Goal: Transaction & Acquisition: Purchase product/service

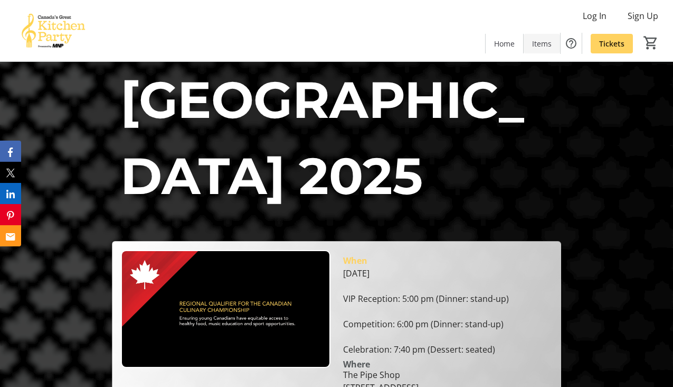
click at [547, 38] on span "Items" at bounding box center [542, 43] width 20 height 11
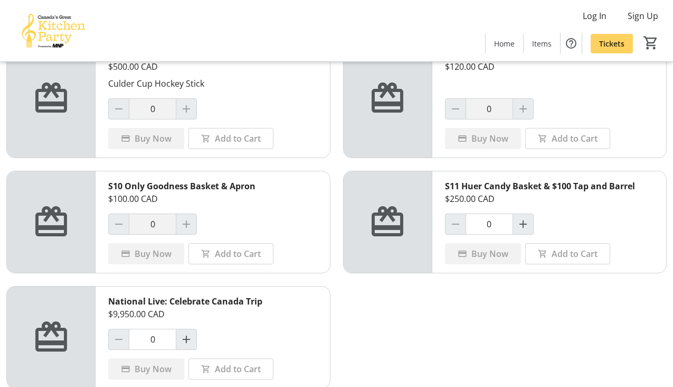
scroll to position [673, 0]
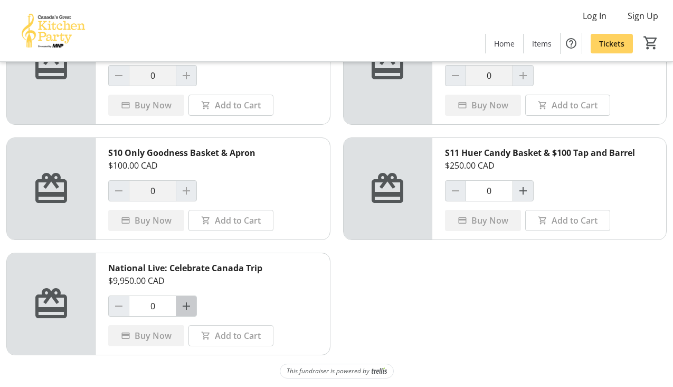
click at [184, 300] on mat-icon "Increment by one" at bounding box center [186, 305] width 13 height 13
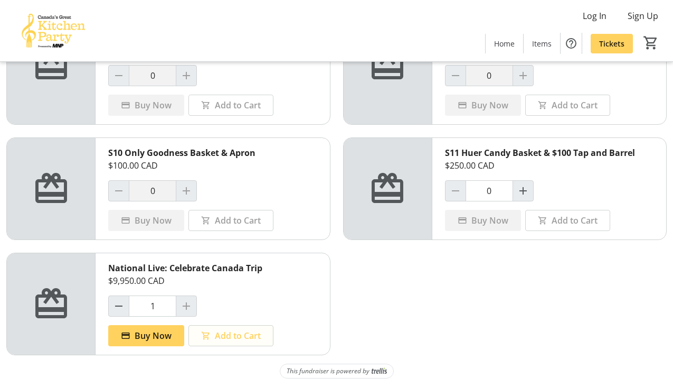
click at [220, 334] on span "Add to Cart" at bounding box center [238, 335] width 46 height 13
type input "0"
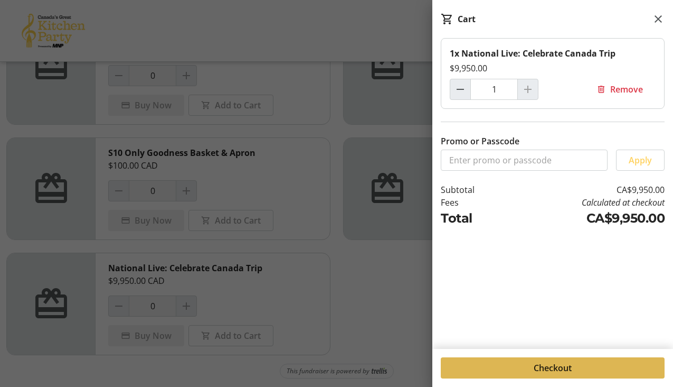
click at [582, 366] on span at bounding box center [553, 367] width 224 height 25
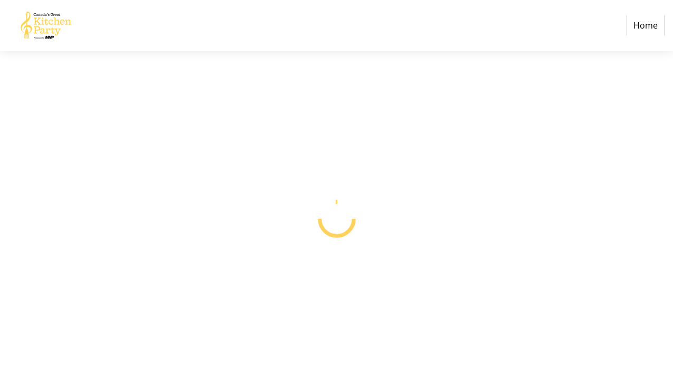
select select "CA"
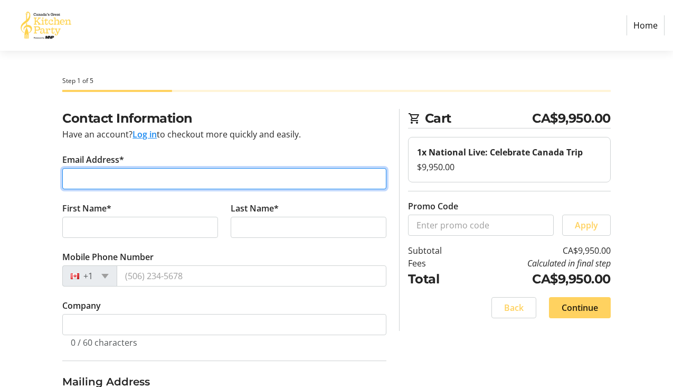
click at [151, 176] on input "Email Address*" at bounding box center [224, 178] width 324 height 21
type input "[PERSON_NAME][EMAIL_ADDRESS][PERSON_NAME][DOMAIN_NAME]"
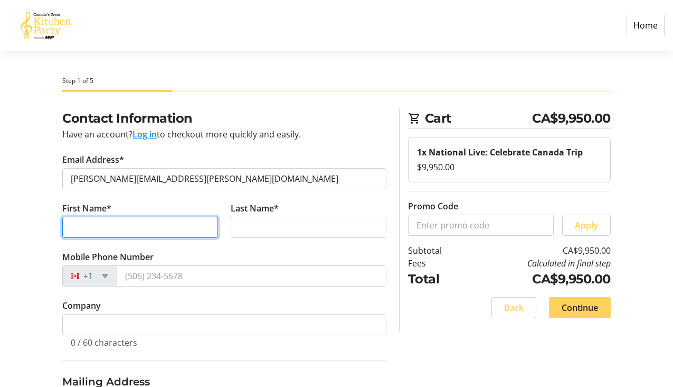
click at [129, 224] on input "First Name*" at bounding box center [140, 227] width 156 height 21
type input "[PERSON_NAME]"
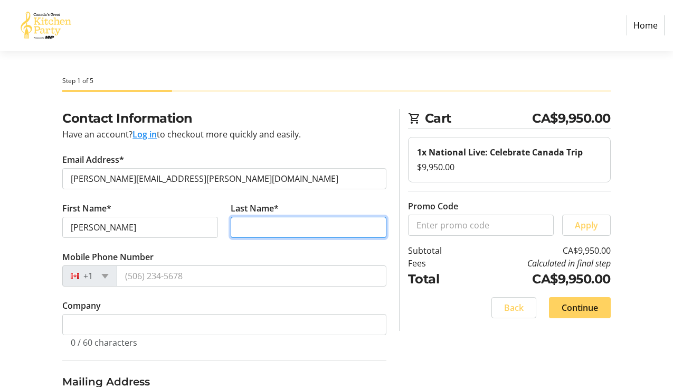
click at [275, 225] on input "Last Name*" at bounding box center [309, 227] width 156 height 21
type input "[PERSON_NAME]"
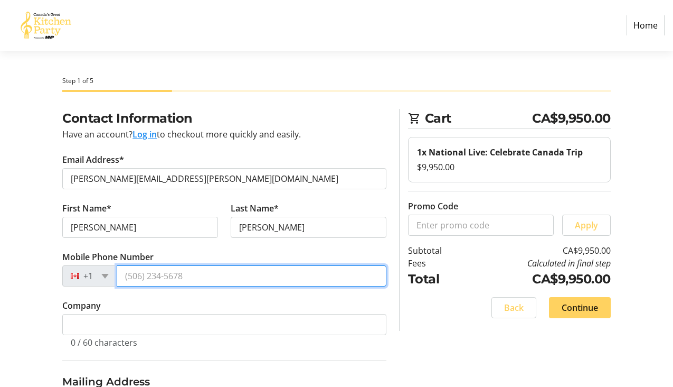
click at [157, 275] on input "Mobile Phone Number" at bounding box center [252, 275] width 270 height 21
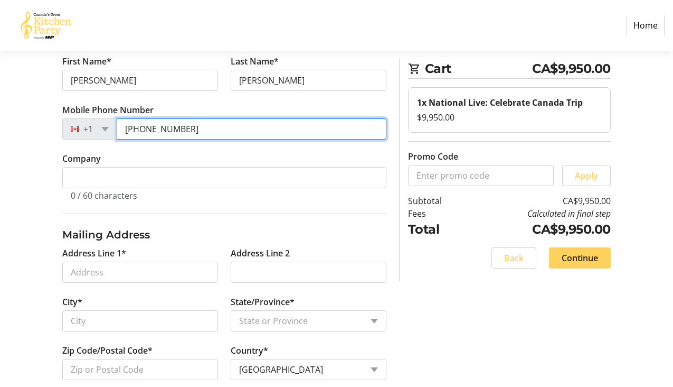
scroll to position [152, 0]
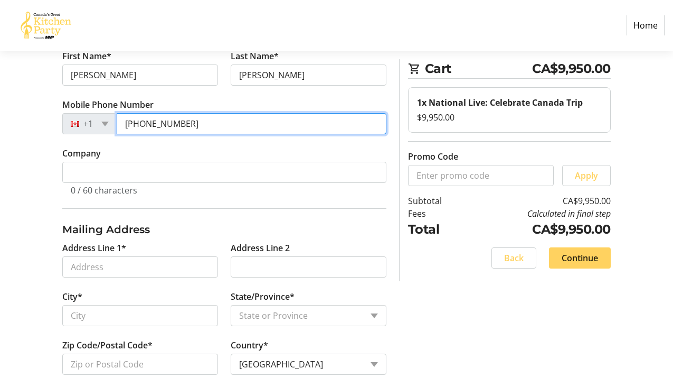
type input "[PHONE_NUMBER]"
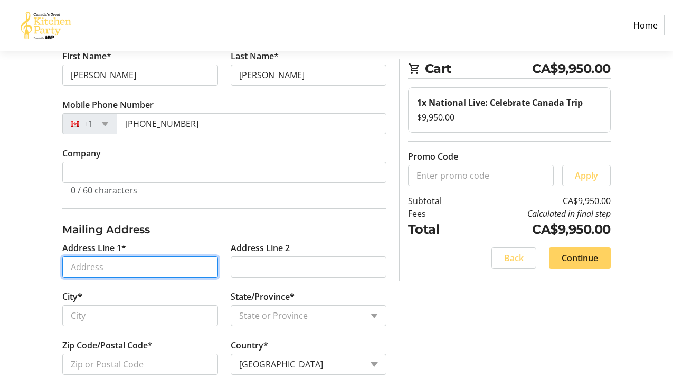
click at [131, 267] on input "Address Line 1*" at bounding box center [140, 266] width 156 height 21
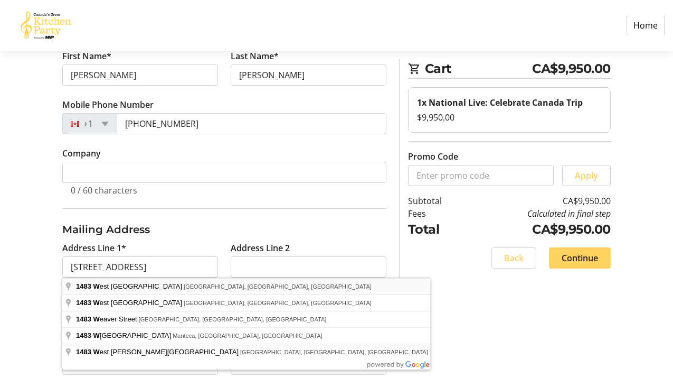
type input "[STREET_ADDRESS]"
type input "[GEOGRAPHIC_DATA]"
select select "BC"
type input "V6H 4H6"
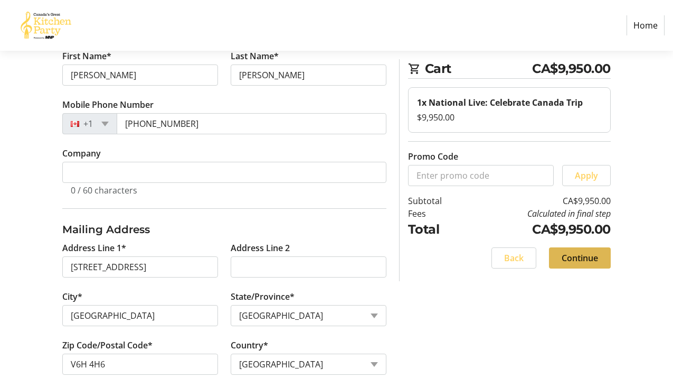
click at [575, 261] on span "Continue" at bounding box center [580, 257] width 36 height 13
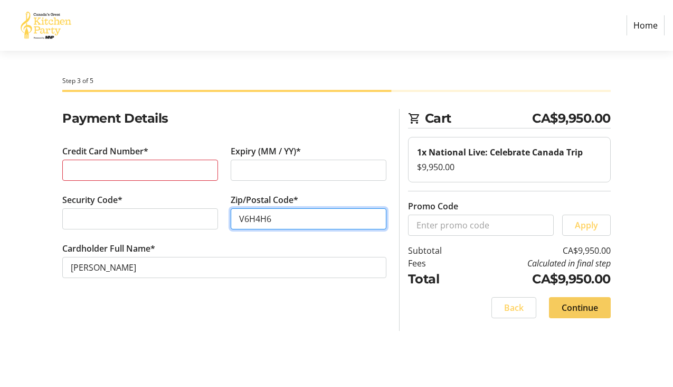
type input "V6H4H6"
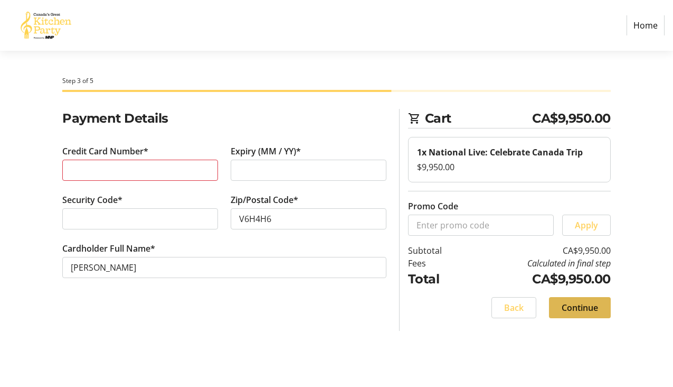
click at [585, 305] on span "Continue" at bounding box center [580, 307] width 36 height 13
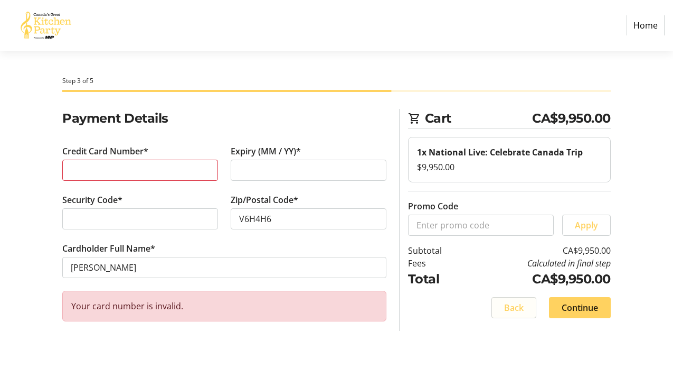
click at [509, 310] on span "Back" at bounding box center [514, 307] width 20 height 13
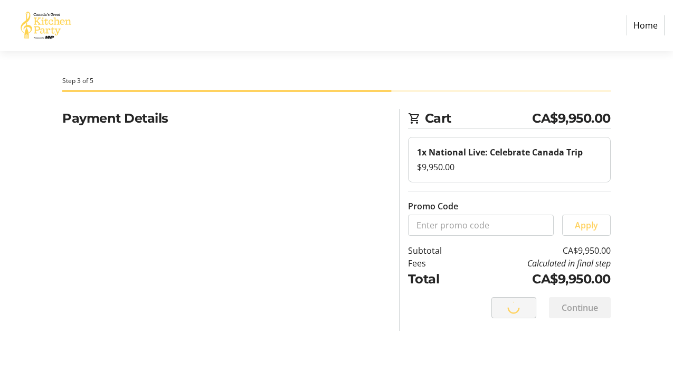
select select "BC"
select select "CA"
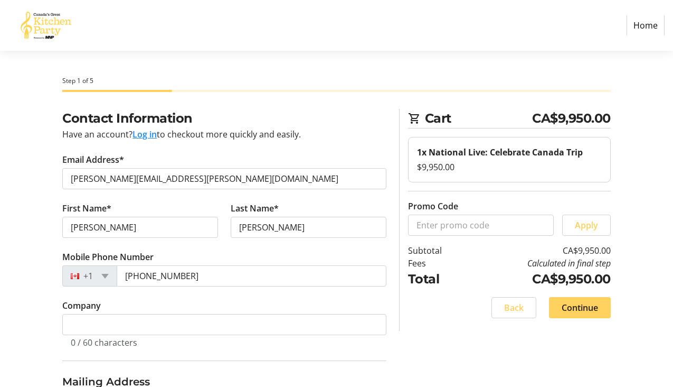
click at [650, 27] on link "Home" at bounding box center [646, 25] width 38 height 20
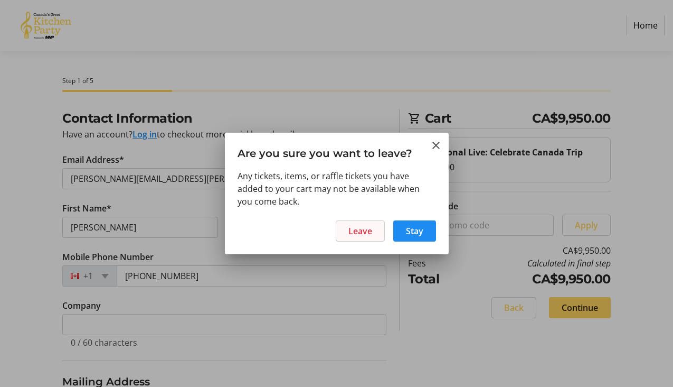
click at [362, 231] on span "Leave" at bounding box center [361, 230] width 24 height 13
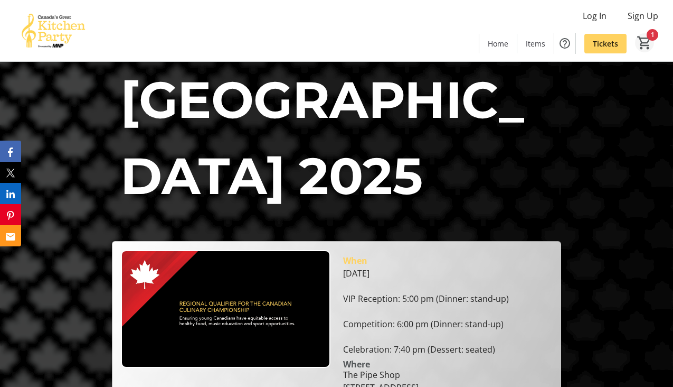
click at [646, 36] on mat-icon "1" at bounding box center [645, 43] width 16 height 16
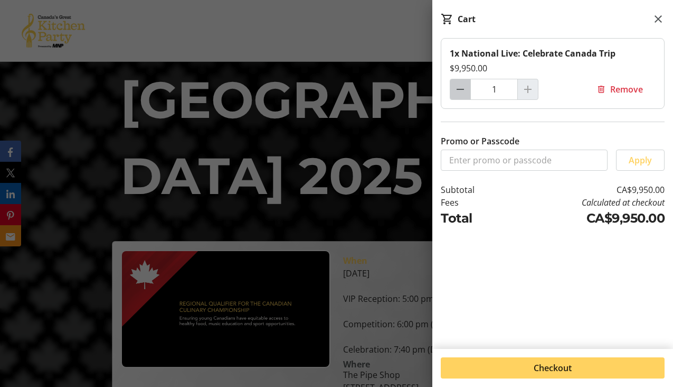
click at [464, 89] on mat-icon "Decrement by one" at bounding box center [460, 89] width 13 height 13
type input "0"
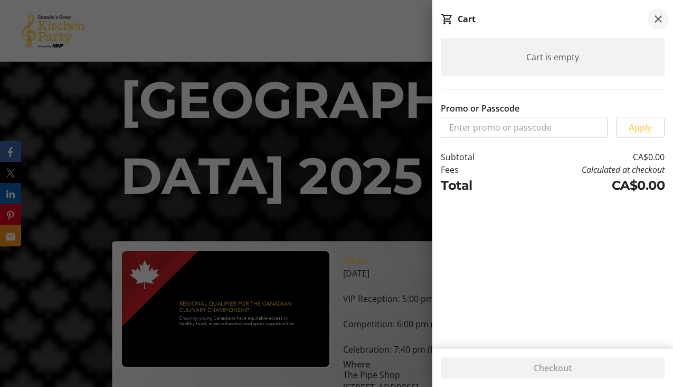
click at [661, 16] on mat-icon at bounding box center [658, 19] width 13 height 13
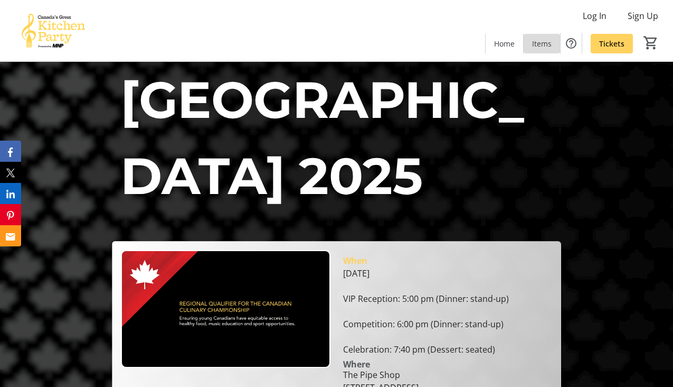
click at [541, 41] on span "Items" at bounding box center [542, 43] width 20 height 11
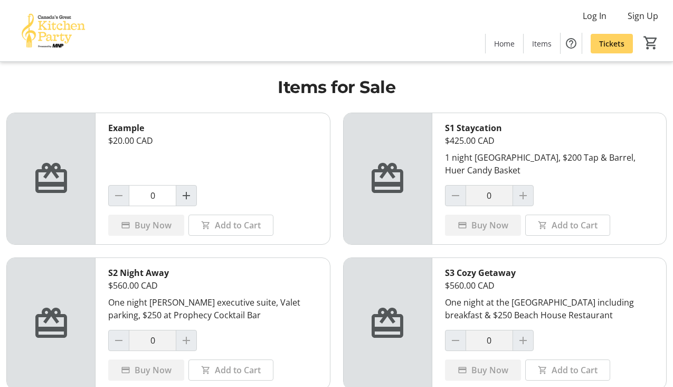
click at [58, 32] on img at bounding box center [53, 30] width 94 height 53
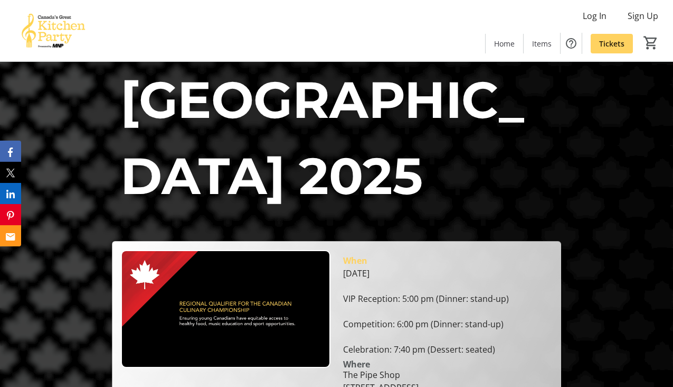
click at [58, 32] on img at bounding box center [53, 30] width 94 height 53
click at [549, 41] on span "Items" at bounding box center [542, 43] width 20 height 11
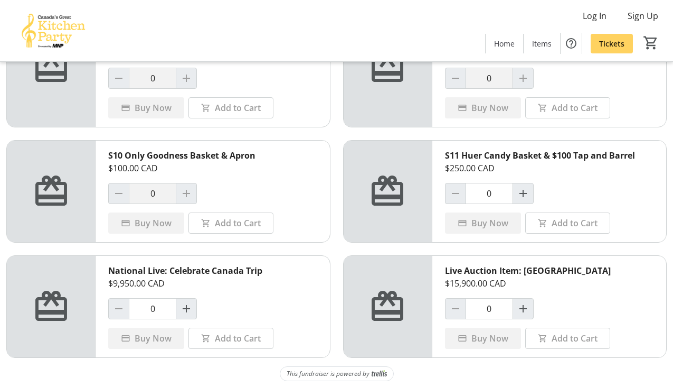
scroll to position [673, 0]
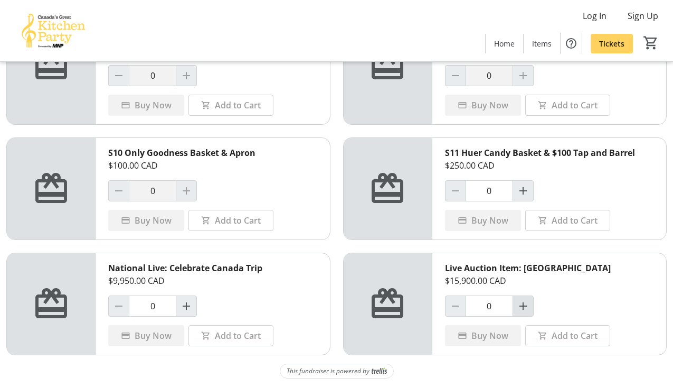
click at [524, 305] on mat-icon "Increment by one" at bounding box center [523, 305] width 13 height 13
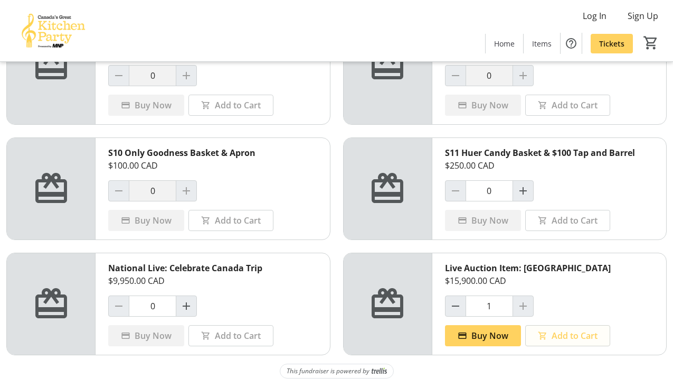
click at [554, 336] on span "Add to Cart" at bounding box center [575, 335] width 46 height 13
type input "0"
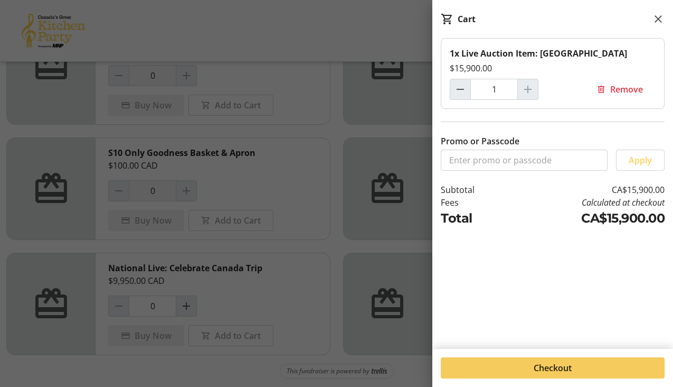
click at [571, 368] on span "Checkout" at bounding box center [553, 367] width 38 height 13
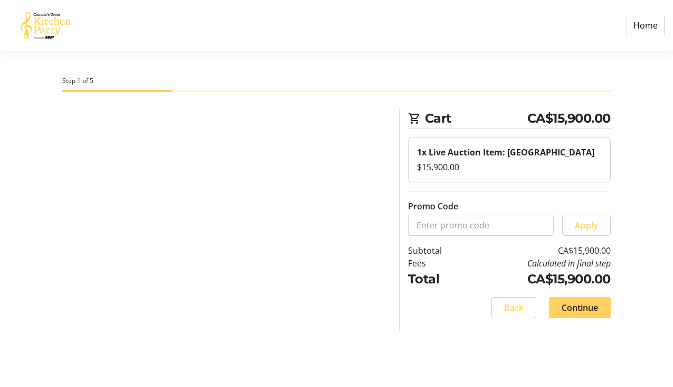
select select "CA"
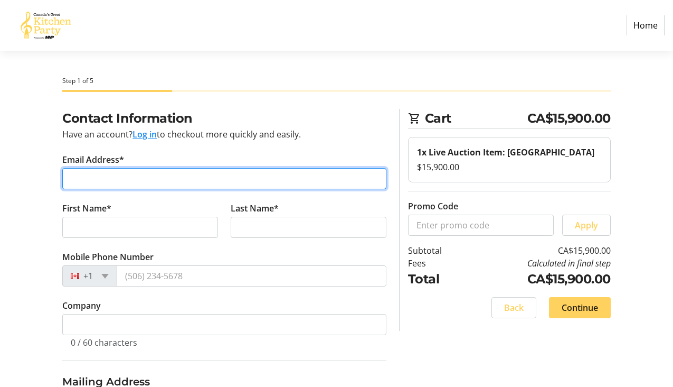
click at [146, 178] on input "Email Address*" at bounding box center [224, 178] width 324 height 21
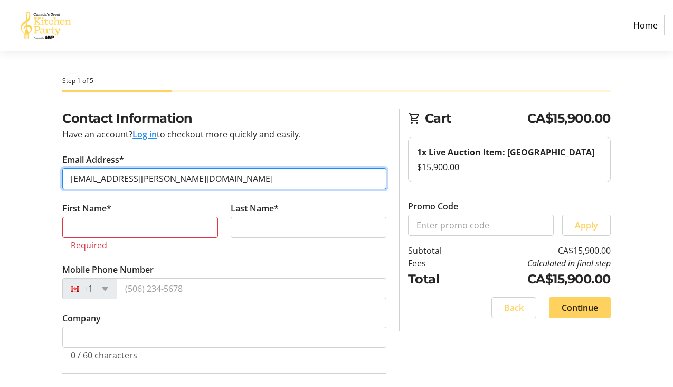
click at [81, 178] on input "svstewart@shaw.ca" at bounding box center [224, 178] width 324 height 21
type input "sustewart@shaw.ca"
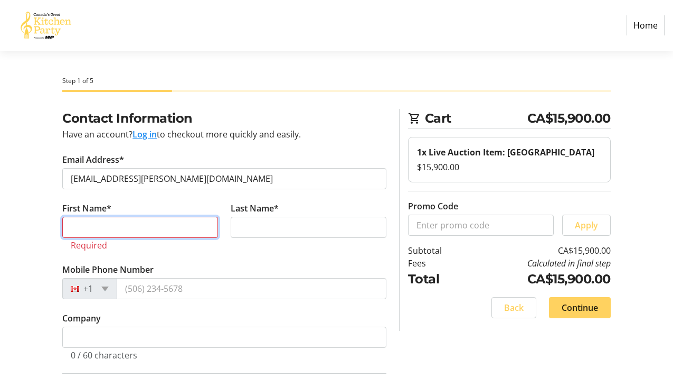
click at [103, 227] on input "First Name*" at bounding box center [140, 227] width 156 height 21
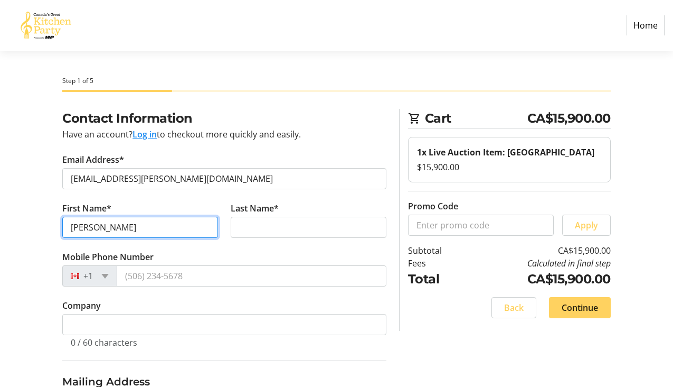
type input "Susan"
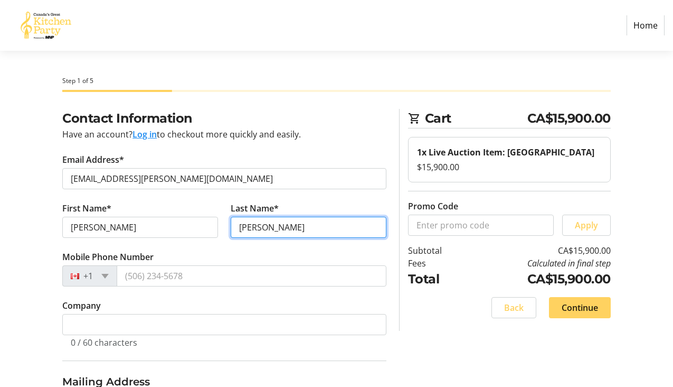
type input "Stewart"
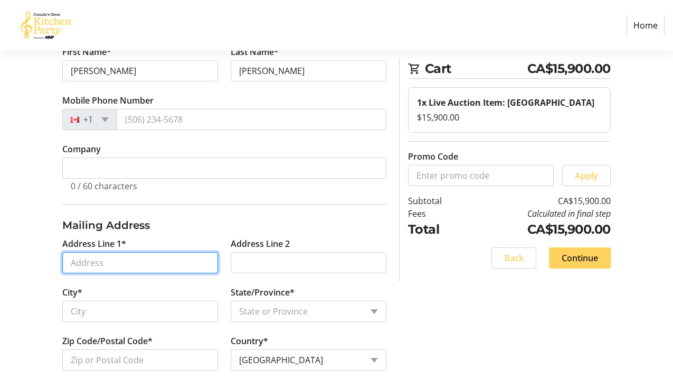
scroll to position [165, 0]
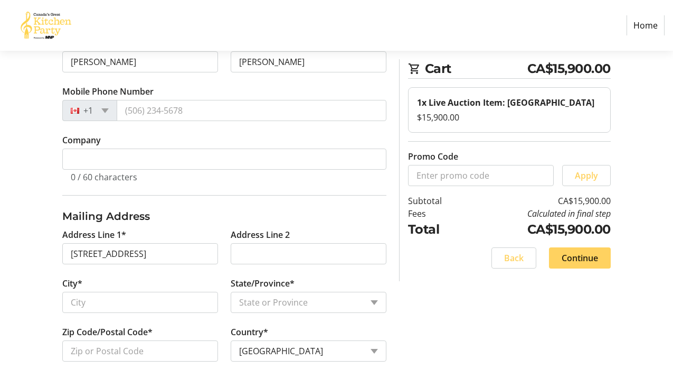
type input "9504 Emerald Drive"
type input "Whistler"
select select "BC"
type input "V8E 0G5"
click at [572, 258] on span "Continue" at bounding box center [580, 257] width 36 height 13
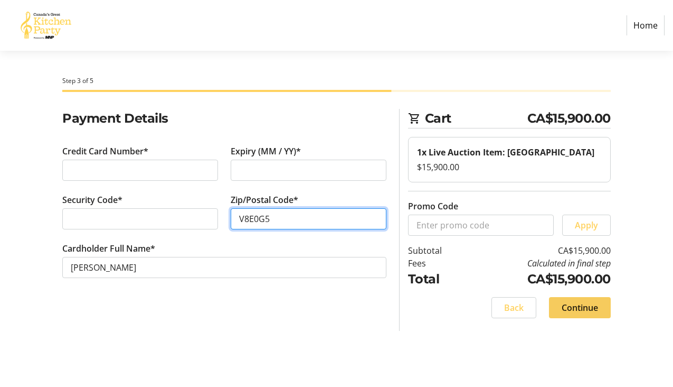
type input "V8E0G5"
click at [588, 304] on span "Continue" at bounding box center [580, 307] width 36 height 13
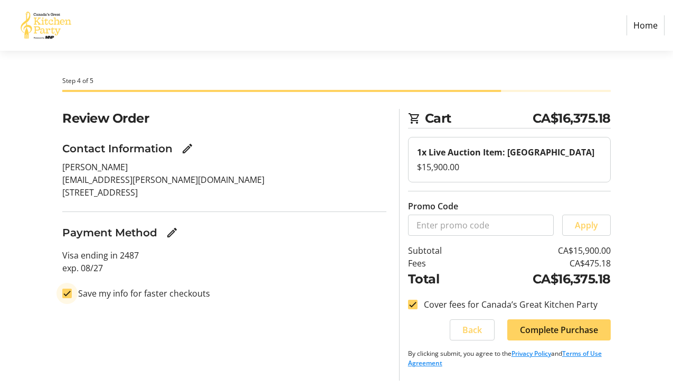
click at [69, 290] on input "Save my info for faster checkouts" at bounding box center [67, 293] width 10 height 10
checkbox input "false"
click at [414, 308] on input "Cover fees for Canada’s Great Kitchen Party" at bounding box center [413, 304] width 10 height 10
checkbox input "false"
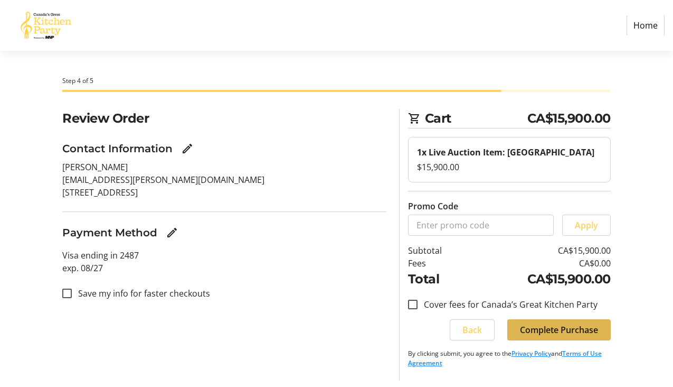
click at [574, 329] on span "Complete Purchase" at bounding box center [559, 329] width 78 height 13
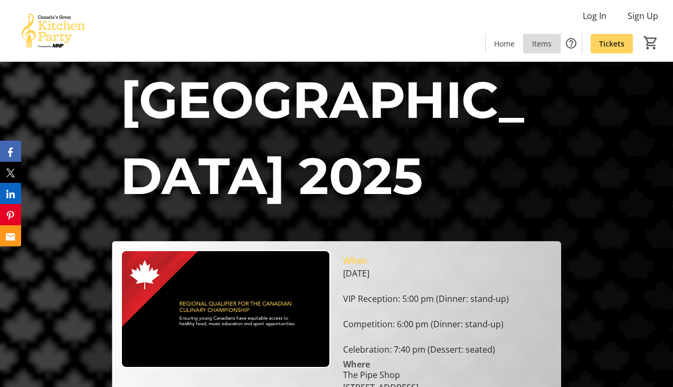
click at [546, 41] on span "Items" at bounding box center [542, 43] width 20 height 11
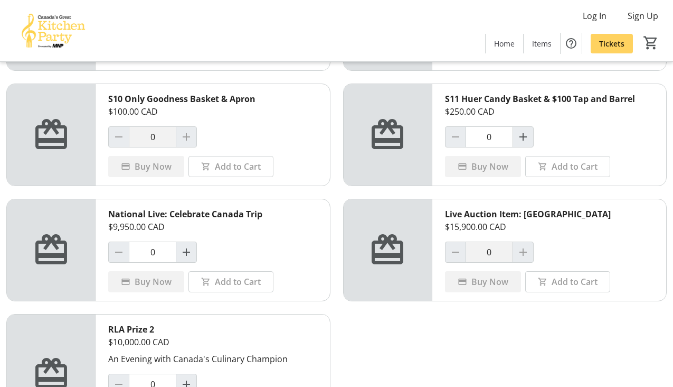
scroll to position [805, 0]
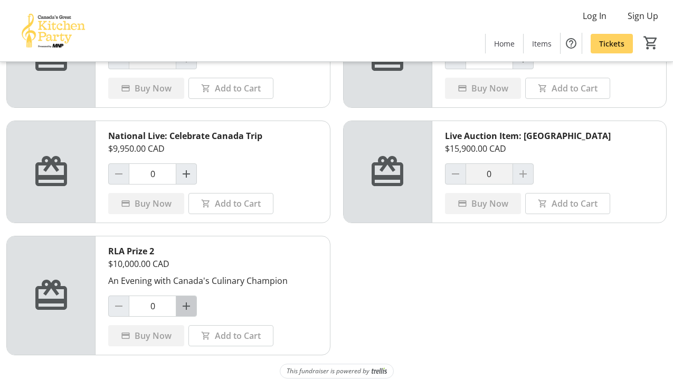
click at [187, 298] on span "Increment by one" at bounding box center [186, 306] width 20 height 20
type input "1"
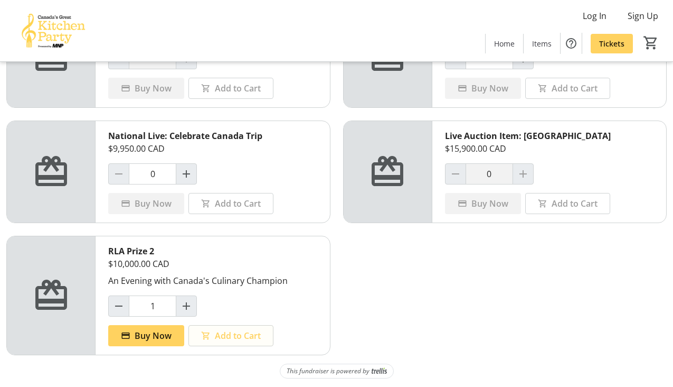
click at [229, 339] on span "Add to Cart" at bounding box center [238, 335] width 46 height 13
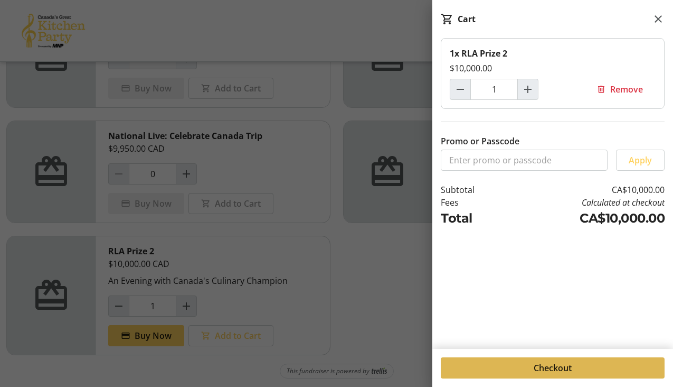
click at [554, 368] on span "Checkout" at bounding box center [553, 367] width 38 height 13
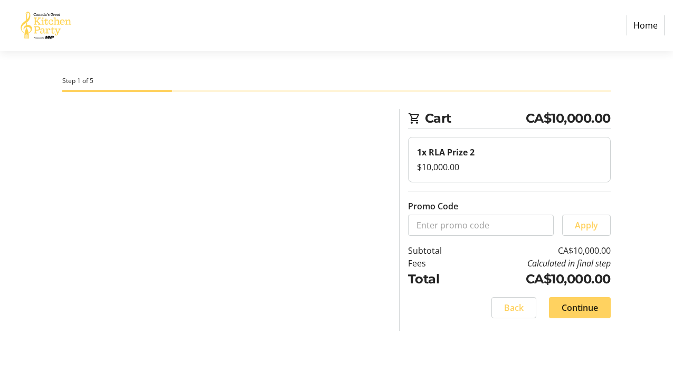
select select "CA"
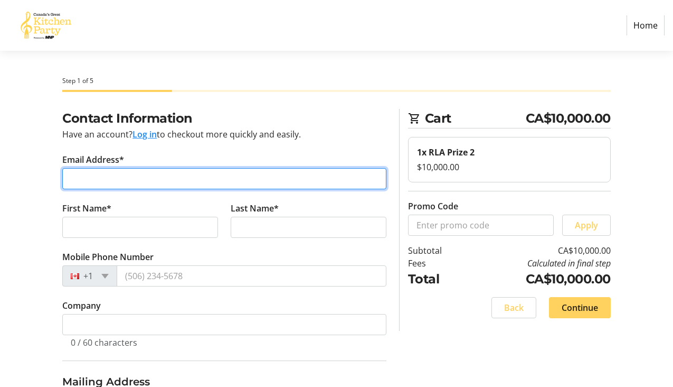
click at [148, 175] on input "Email Address*" at bounding box center [224, 178] width 324 height 21
type input "jesi.neill@kiewit.com"
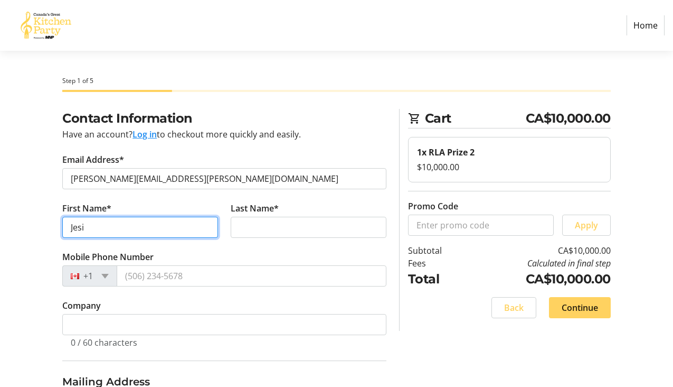
type input "Jesi"
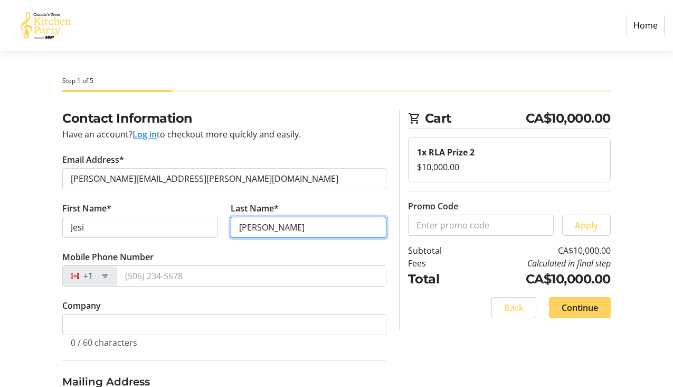
type input "Neill"
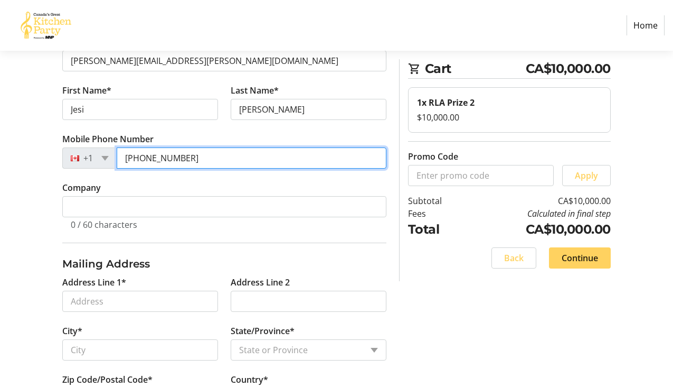
scroll to position [120, 0]
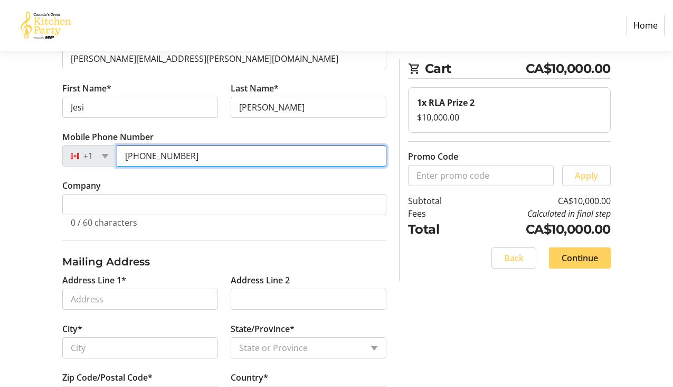
type input "(604) 219-1110"
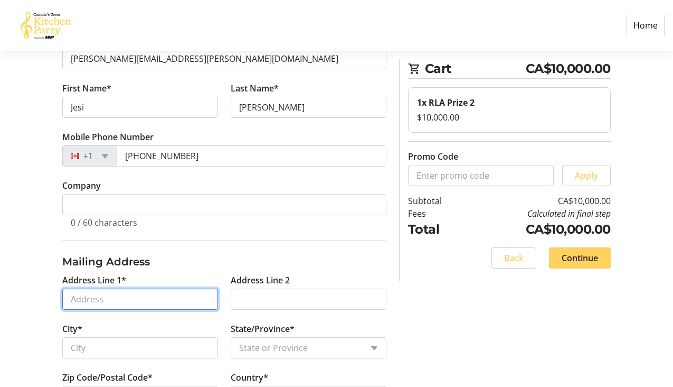
click at [104, 303] on input "Address Line 1*" at bounding box center [140, 298] width 156 height 21
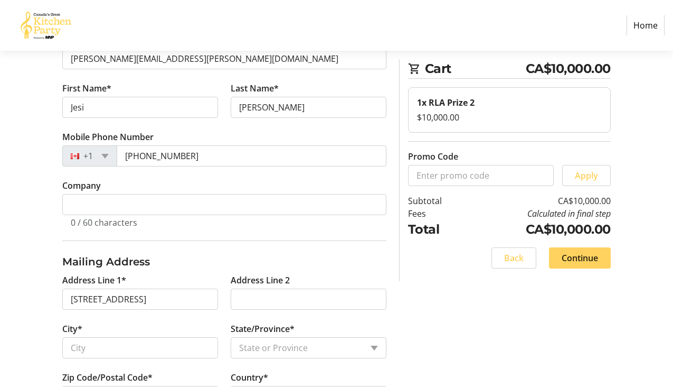
type input "4650 Brentwood Boulevard"
type input "Burnaby"
select select "BC"
type input "V5C 0M3"
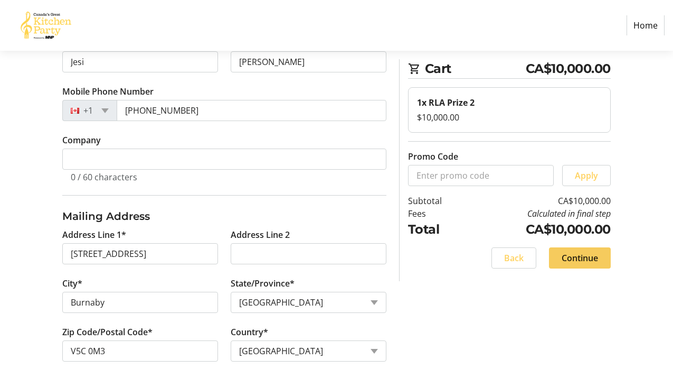
click at [587, 253] on span "Continue" at bounding box center [580, 257] width 36 height 13
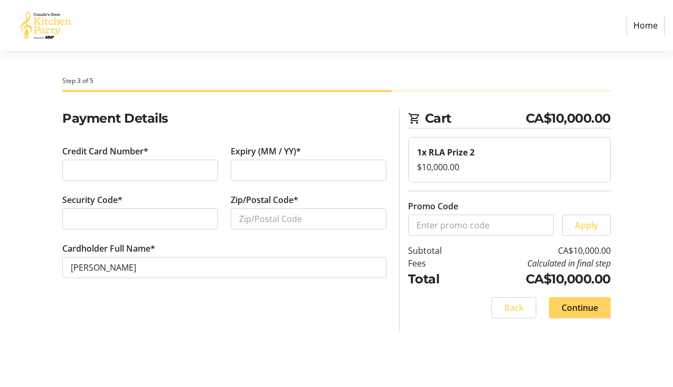
click at [154, 158] on div "Credit Card Number*" at bounding box center [140, 169] width 168 height 49
click at [270, 212] on input "Zip/Postal Code*" at bounding box center [309, 218] width 156 height 21
type input "V5C0M3"
click at [584, 307] on span "Continue" at bounding box center [580, 307] width 36 height 13
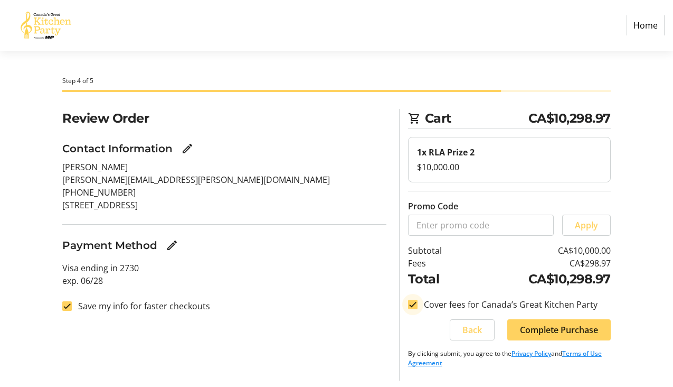
click at [415, 306] on input "Cover fees for Canada’s Great Kitchen Party" at bounding box center [413, 304] width 10 height 10
checkbox input "false"
click at [72, 305] on div at bounding box center [66, 305] width 25 height 25
checkbox input "false"
click at [560, 327] on span "Complete Purchase" at bounding box center [559, 329] width 78 height 13
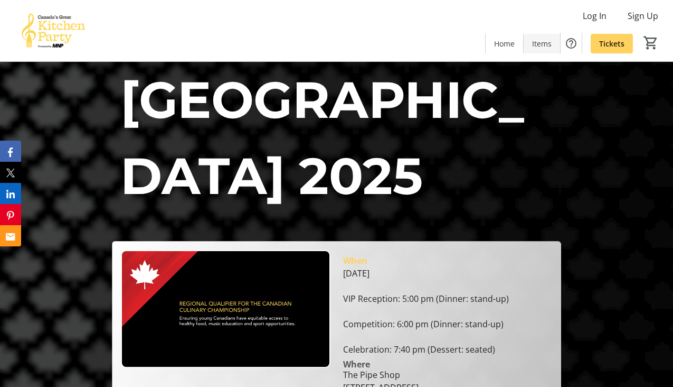
click at [540, 41] on span "Items" at bounding box center [542, 43] width 20 height 11
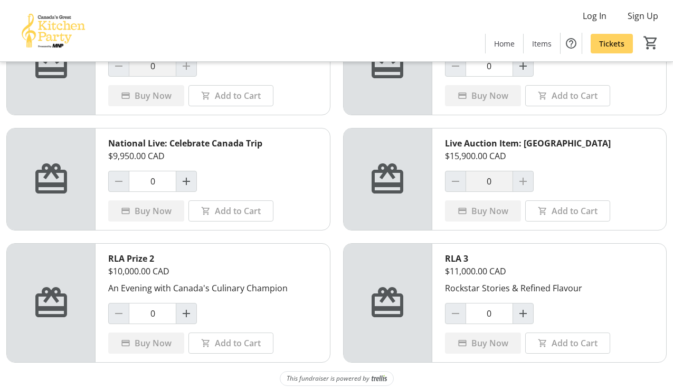
scroll to position [805, 0]
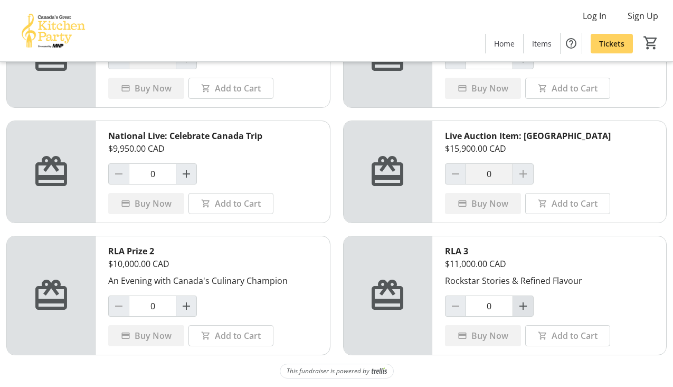
click at [519, 305] on mat-icon "Increment by one" at bounding box center [523, 305] width 13 height 13
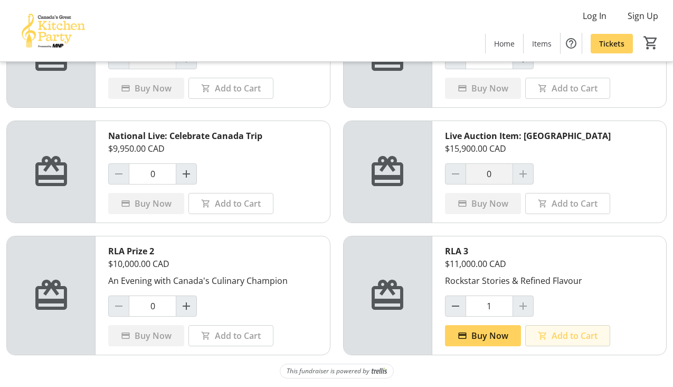
click at [575, 335] on span "Add to Cart" at bounding box center [575, 335] width 46 height 13
type input "0"
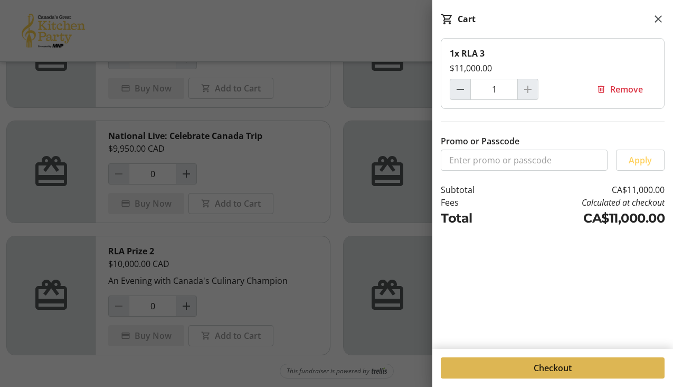
click at [544, 368] on span "Checkout" at bounding box center [553, 367] width 38 height 13
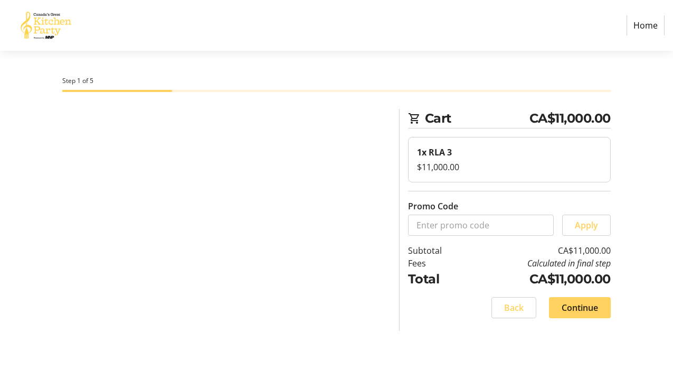
select select "CA"
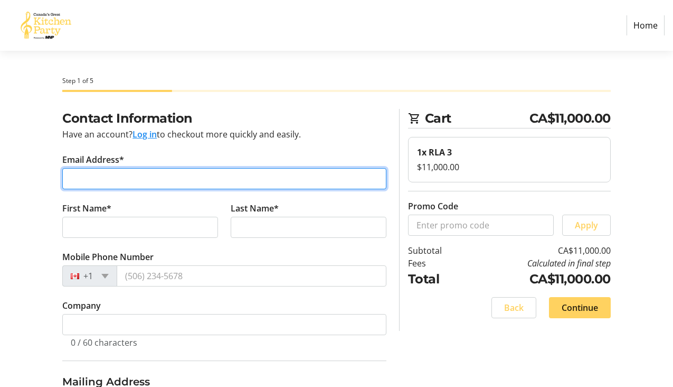
click at [121, 183] on input "Email Address*" at bounding box center [224, 178] width 324 height 21
type input "donna.fuller@mnp.ca"
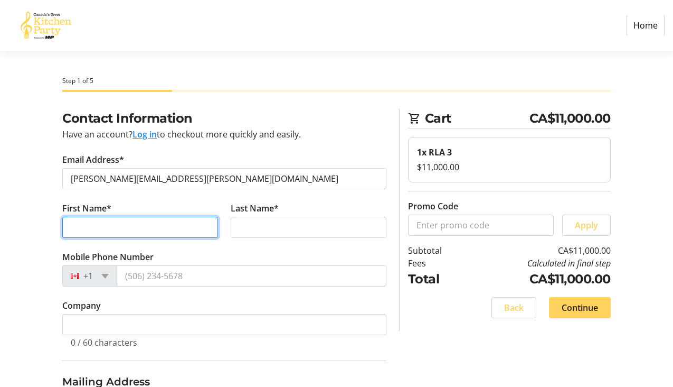
click at [121, 229] on input "First Name*" at bounding box center [140, 227] width 156 height 21
type input "Donna"
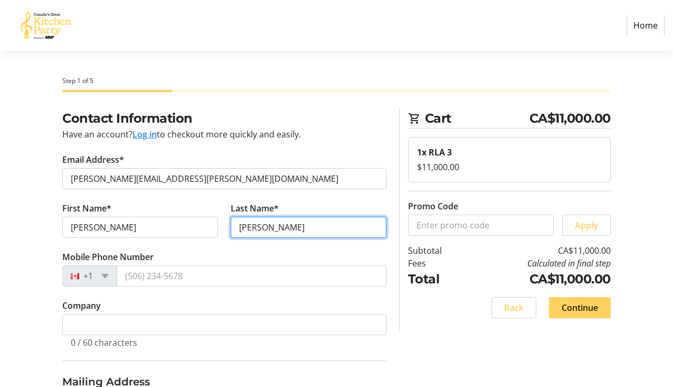
type input "Fuller"
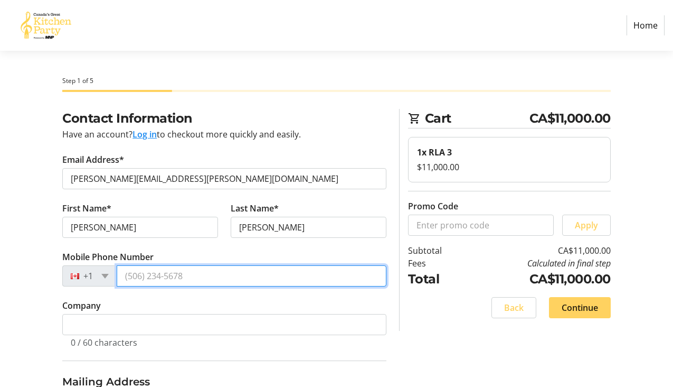
click at [138, 268] on input "Mobile Phone Number" at bounding box center [252, 275] width 270 height 21
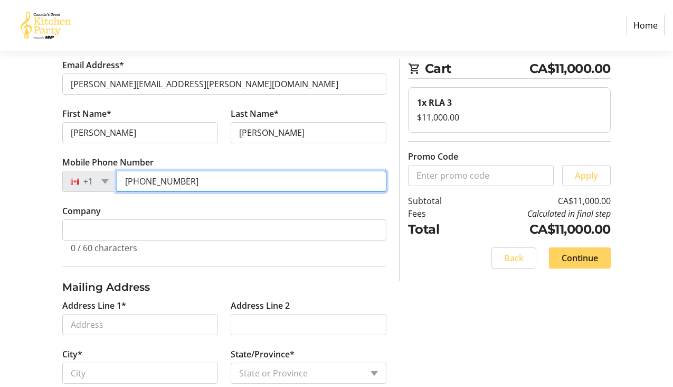
scroll to position [97, 0]
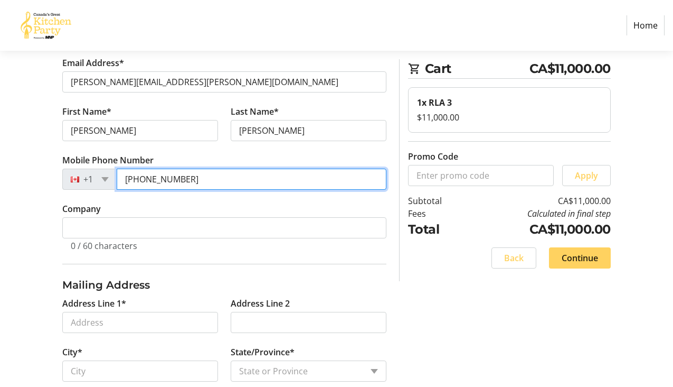
type input "(604) 328-0839"
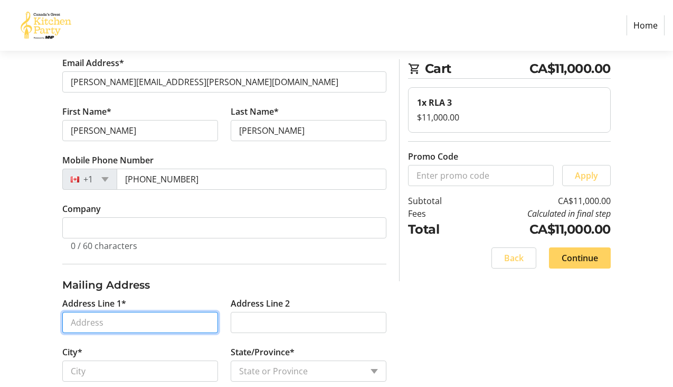
click at [115, 323] on input "Address Line 1*" at bounding box center [140, 322] width 156 height 21
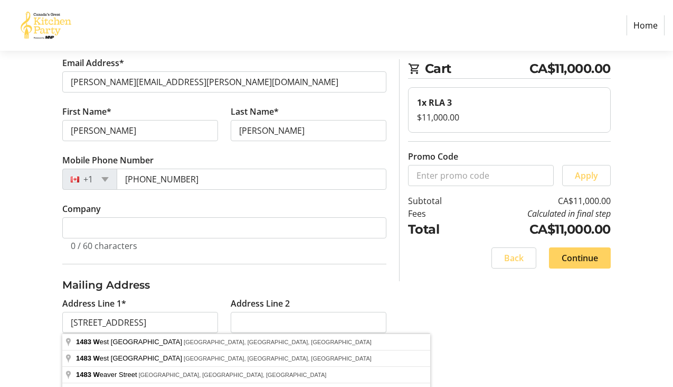
type input "1483 West 7th Avenue"
type input "[GEOGRAPHIC_DATA]"
select select "BC"
type input "V6H 4H6"
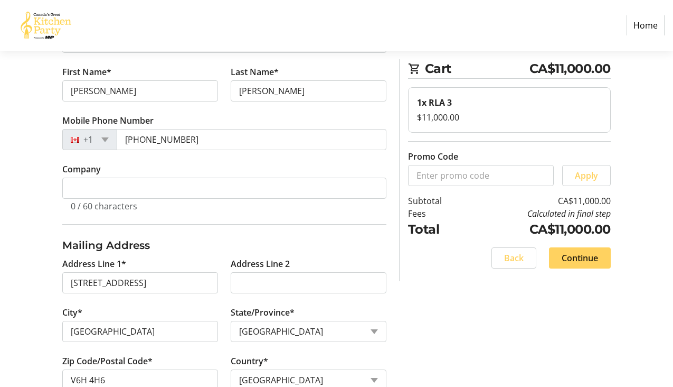
scroll to position [165, 0]
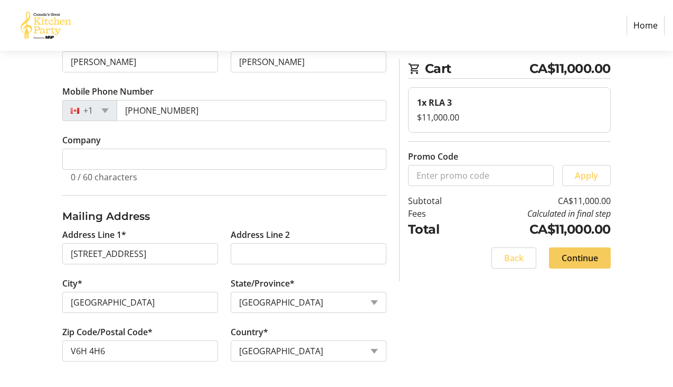
click at [579, 260] on span "Continue" at bounding box center [580, 257] width 36 height 13
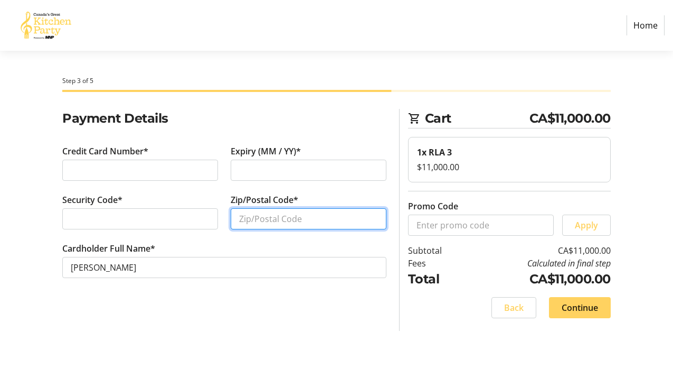
click at [330, 216] on input "Zip/Postal Code*" at bounding box center [309, 218] width 156 height 21
type input "V6H4H6"
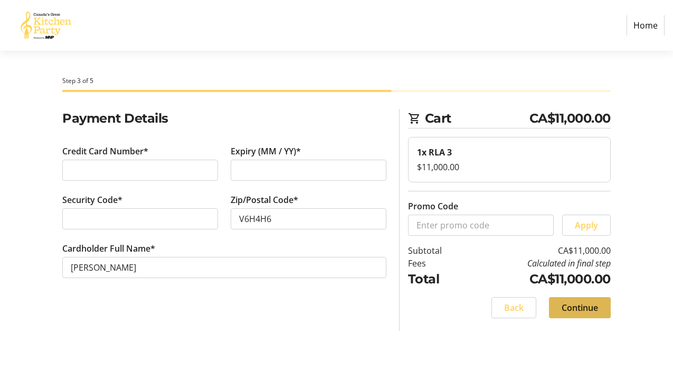
click at [585, 310] on span "Continue" at bounding box center [580, 307] width 36 height 13
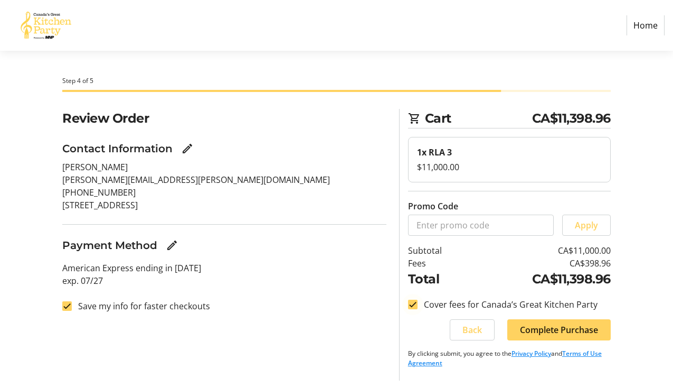
click at [420, 306] on div at bounding box center [412, 304] width 25 height 25
checkbox input "false"
click at [68, 304] on input "Save my info for faster checkouts" at bounding box center [67, 306] width 10 height 10
checkbox input "false"
click at [540, 331] on span "Complete Purchase" at bounding box center [559, 329] width 78 height 13
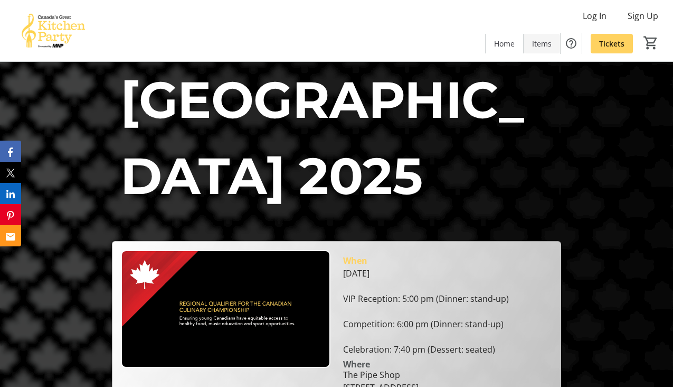
click at [542, 42] on span "Items" at bounding box center [542, 43] width 20 height 11
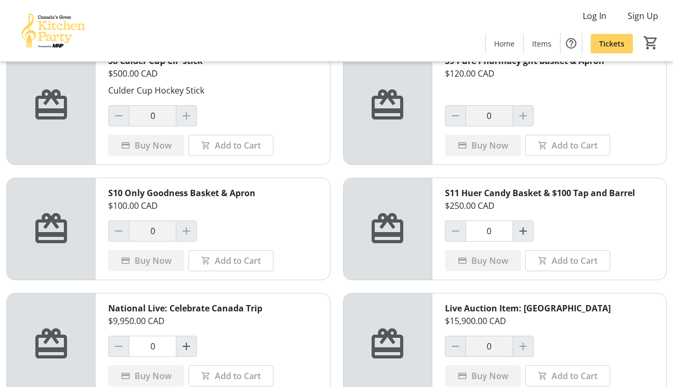
scroll to position [937, 0]
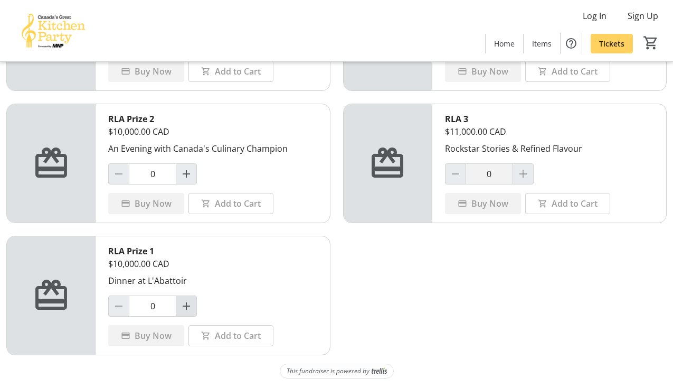
click at [182, 304] on mat-icon "Increment by one" at bounding box center [186, 305] width 13 height 13
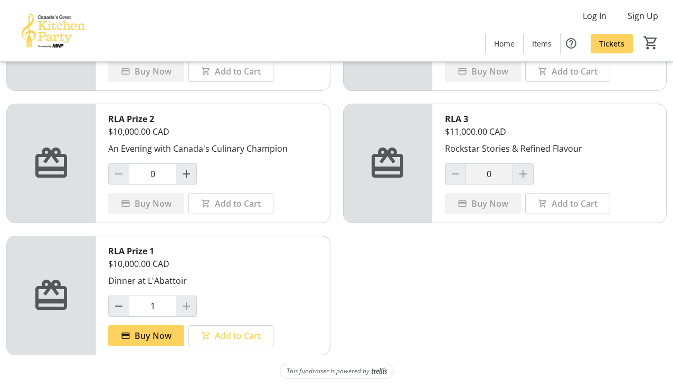
click at [220, 333] on span "Add to Cart" at bounding box center [238, 335] width 46 height 13
type input "0"
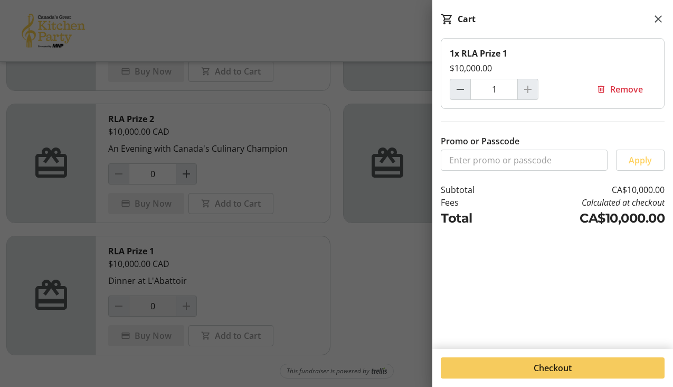
click at [523, 361] on span at bounding box center [553, 367] width 224 height 25
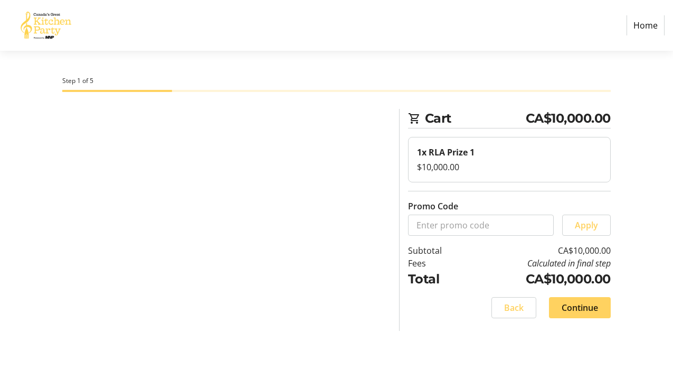
select select "CA"
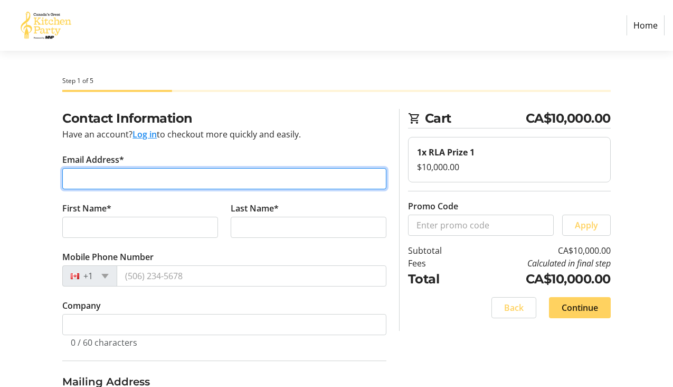
click at [114, 176] on input "Email Address*" at bounding box center [224, 178] width 324 height 21
type input "biagioni@telus.net"
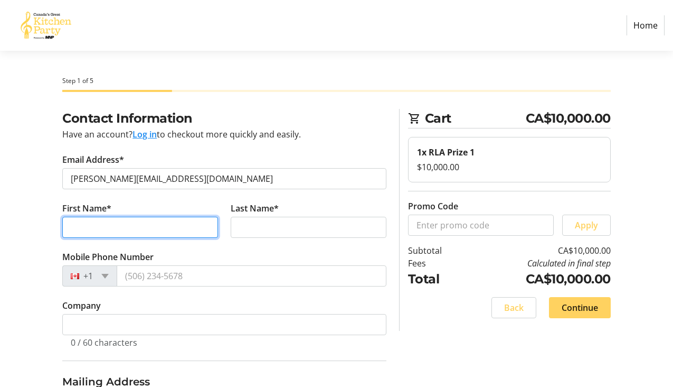
click at [90, 229] on input "First Name*" at bounding box center [140, 227] width 156 height 21
type input "Karina"
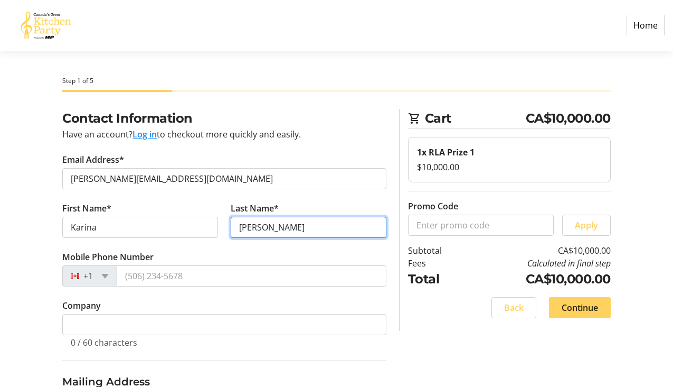
type input "Biagioni"
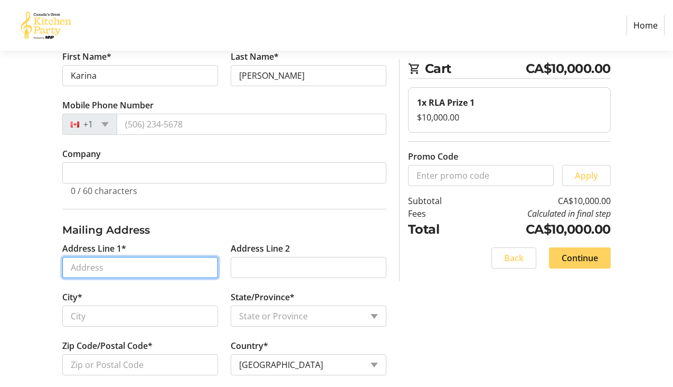
scroll to position [165, 0]
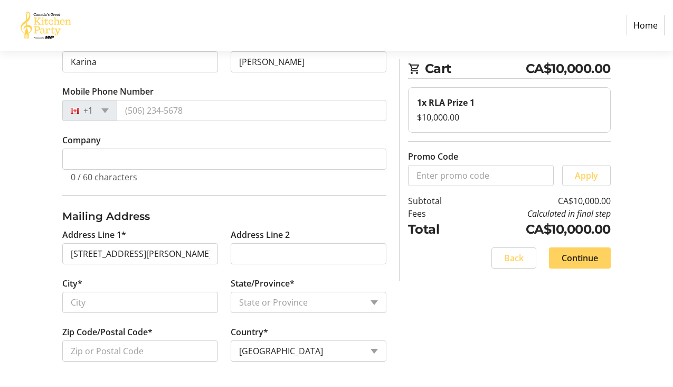
type input "2474 Abbott Street"
type input "Kelowna"
select select "BC"
type input "V1Y 1G2"
click at [572, 258] on span "Continue" at bounding box center [580, 257] width 36 height 13
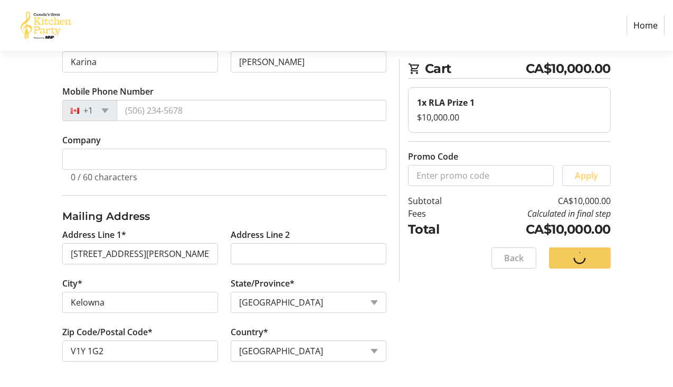
scroll to position [0, 0]
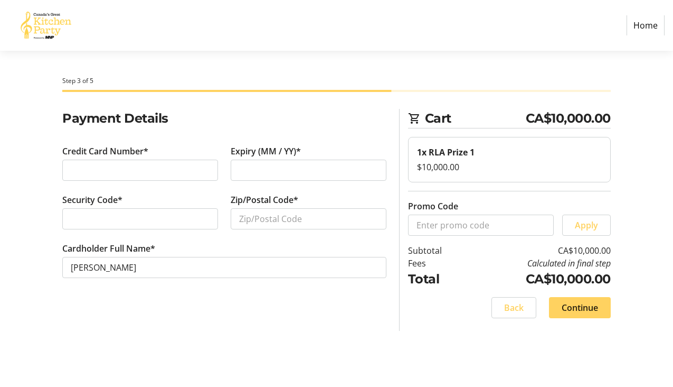
click at [239, 167] on iframe at bounding box center [308, 170] width 139 height 13
type input "V1Y1G2"
click at [588, 310] on span "Continue" at bounding box center [580, 307] width 36 height 13
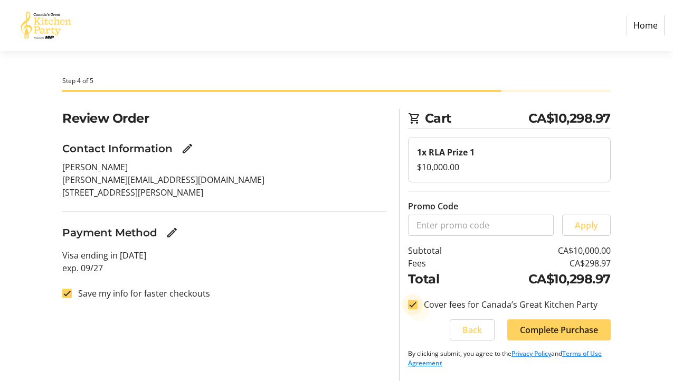
click at [416, 304] on input "Cover fees for Canada’s Great Kitchen Party" at bounding box center [413, 304] width 10 height 10
checkbox input "false"
click at [71, 292] on input "Save my info for faster checkouts" at bounding box center [67, 293] width 10 height 10
checkbox input "false"
click at [344, 310] on section "Review Order Contact Information Karina Biagioni biagioni@telus.net 2474 Abbott…" at bounding box center [224, 210] width 324 height 203
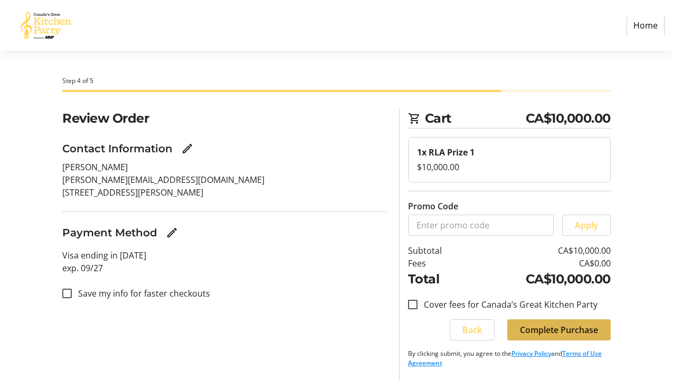
click at [553, 331] on span "Complete Purchase" at bounding box center [559, 329] width 78 height 13
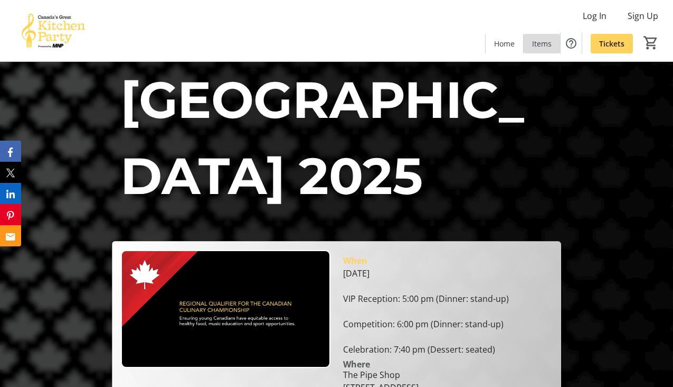
click at [546, 44] on span "Items" at bounding box center [542, 43] width 20 height 11
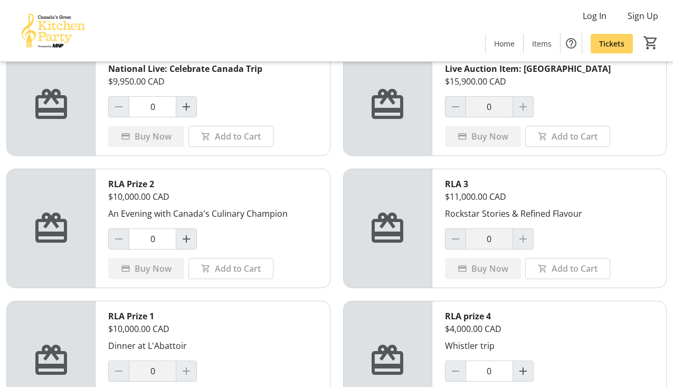
scroll to position [937, 0]
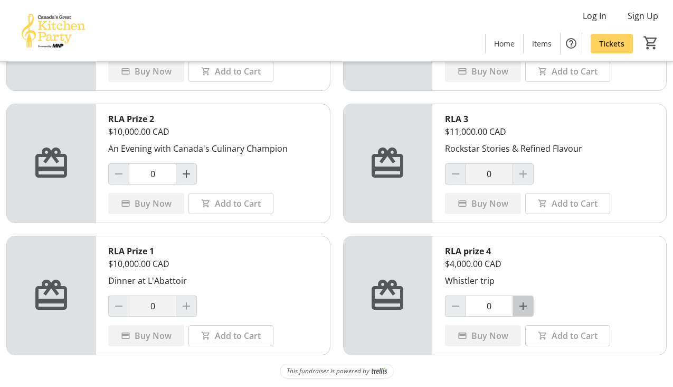
click at [524, 306] on mat-icon "Increment by one" at bounding box center [523, 305] width 13 height 13
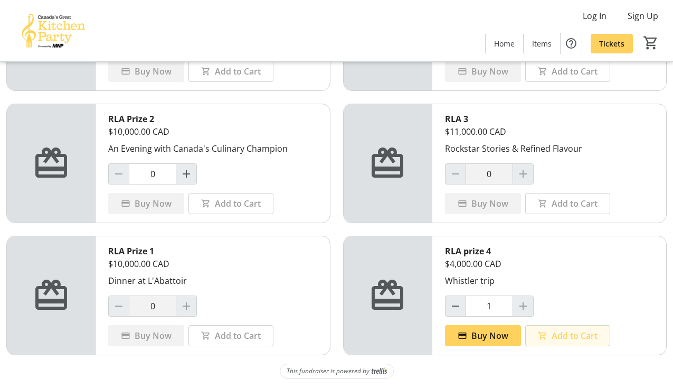
click at [562, 335] on span "Add to Cart" at bounding box center [575, 335] width 46 height 13
type input "0"
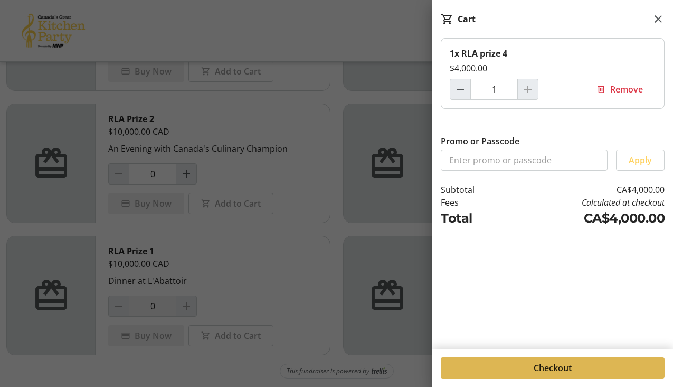
click at [560, 361] on span "Checkout" at bounding box center [553, 367] width 38 height 13
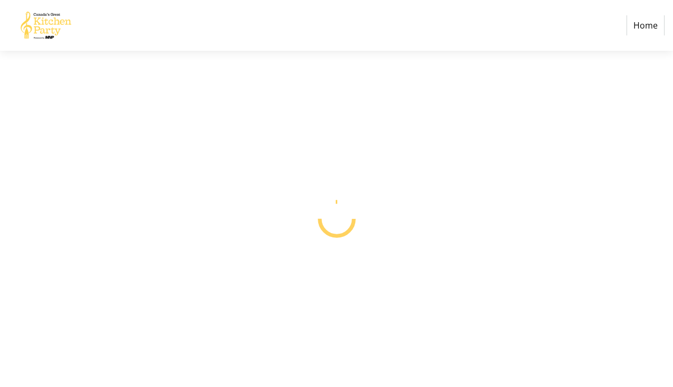
select select "CA"
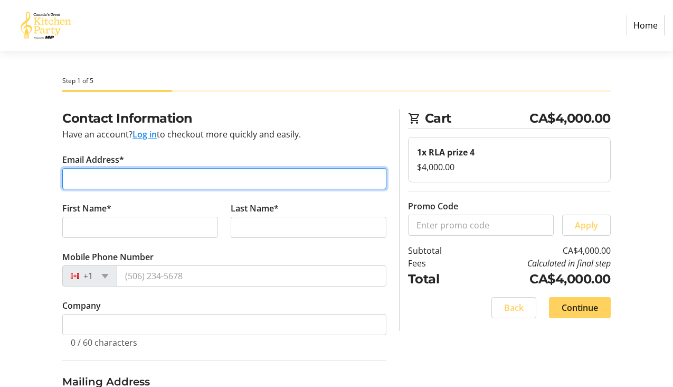
click at [211, 170] on input "Email Address*" at bounding box center [224, 178] width 324 height 21
type input "[PERSON_NAME][EMAIL_ADDRESS][PERSON_NAME][DOMAIN_NAME]"
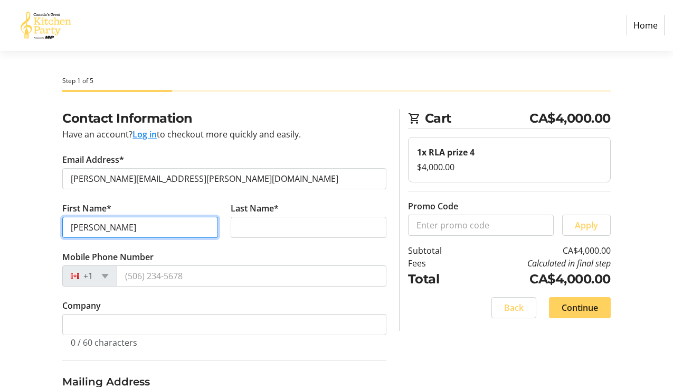
type input "[PERSON_NAME]"
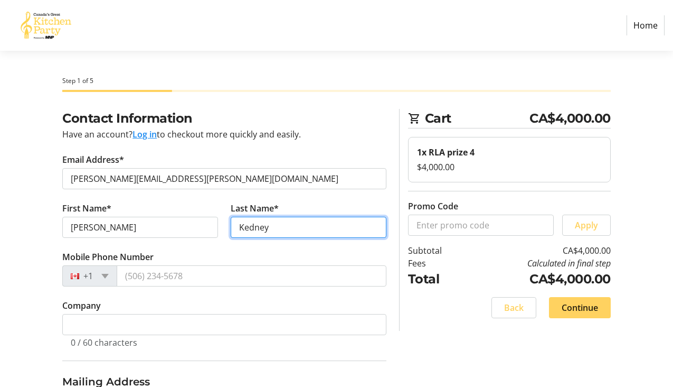
type input "Kedney"
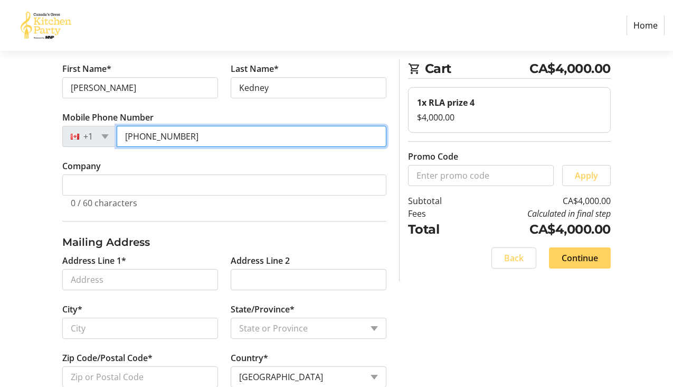
scroll to position [146, 0]
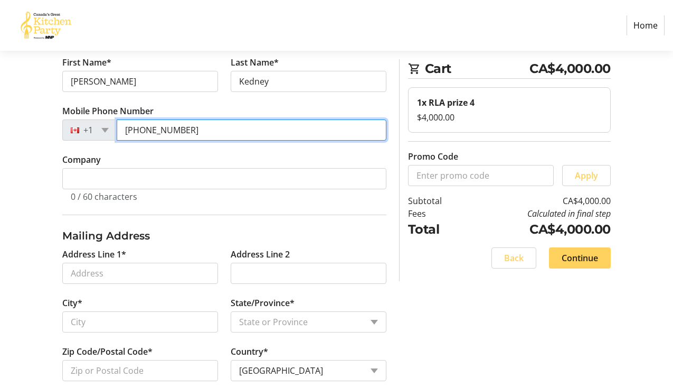
type input "[PHONE_NUMBER]"
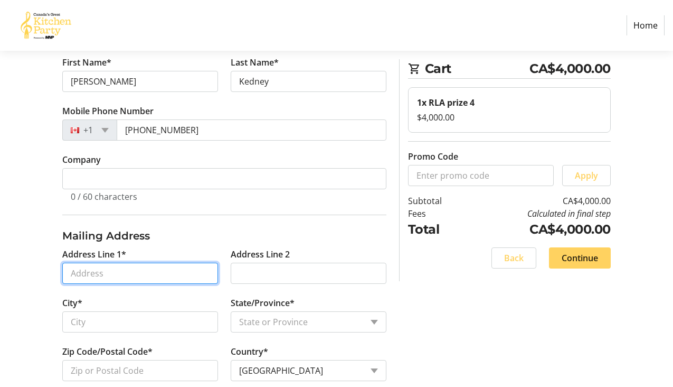
click at [106, 273] on input "Address Line 1*" at bounding box center [140, 272] width 156 height 21
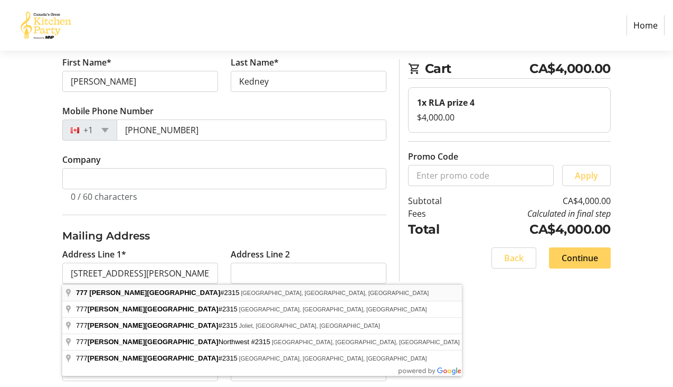
type input "[STREET_ADDRESS][PERSON_NAME]"
type input "[GEOGRAPHIC_DATA]"
select select "BC"
type input "V6B 0M6"
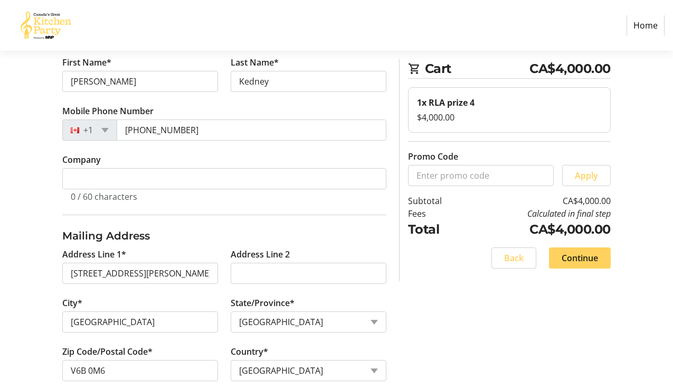
scroll to position [165, 0]
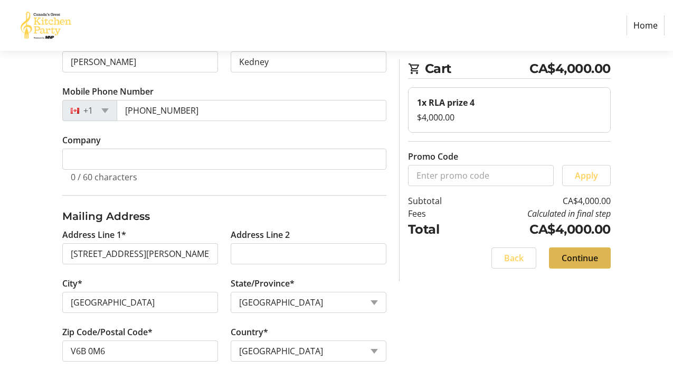
click at [589, 256] on span "Continue" at bounding box center [580, 257] width 36 height 13
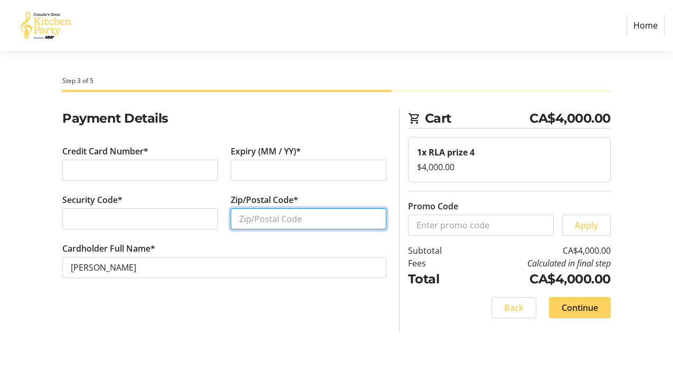
click at [265, 227] on input "Zip/Postal Code*" at bounding box center [309, 218] width 156 height 21
type input "V6B0M6"
click at [571, 311] on span "Continue" at bounding box center [580, 307] width 36 height 13
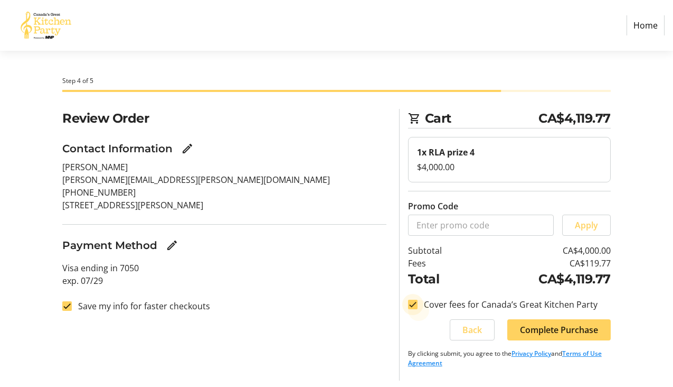
click at [415, 303] on input "Cover fees for Canada’s Great Kitchen Party" at bounding box center [413, 304] width 10 height 10
checkbox input "false"
click at [69, 304] on input "Save my info for faster checkouts" at bounding box center [67, 306] width 10 height 10
checkbox input "false"
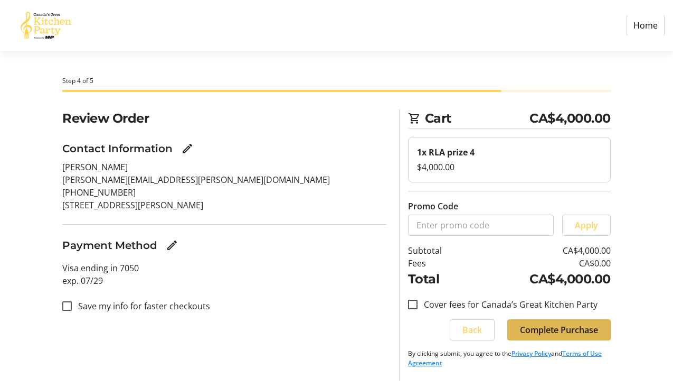
click at [545, 331] on span "Complete Purchase" at bounding box center [559, 329] width 78 height 13
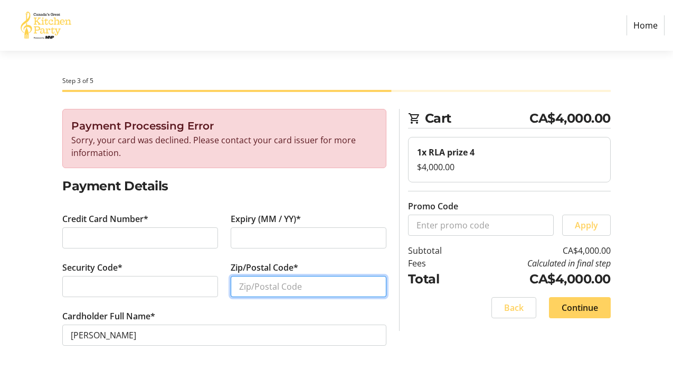
click at [248, 288] on input "Zip/Postal Code*" at bounding box center [309, 286] width 156 height 21
type input "v6bom6"
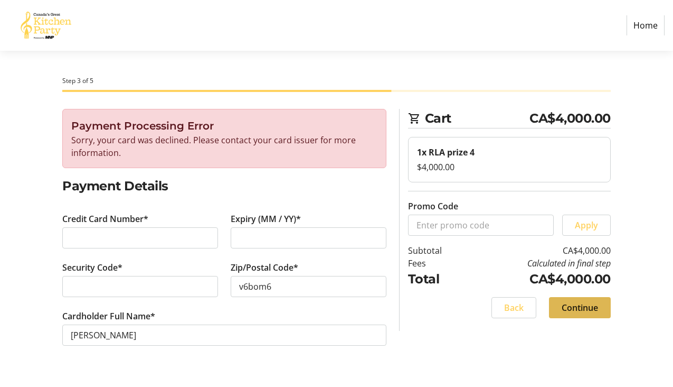
click at [572, 307] on span "Continue" at bounding box center [580, 307] width 36 height 13
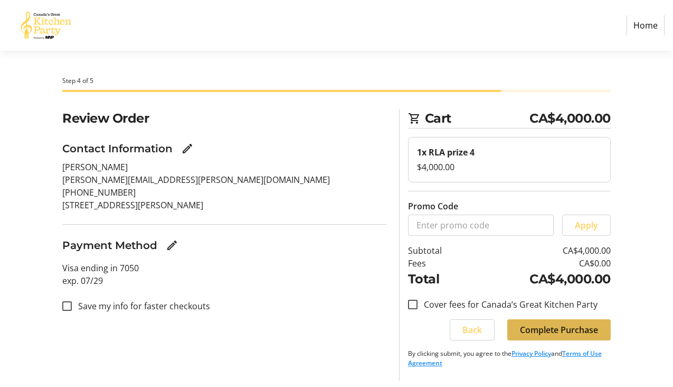
click at [557, 329] on span "Complete Purchase" at bounding box center [559, 329] width 78 height 13
